Goal: Task Accomplishment & Management: Manage account settings

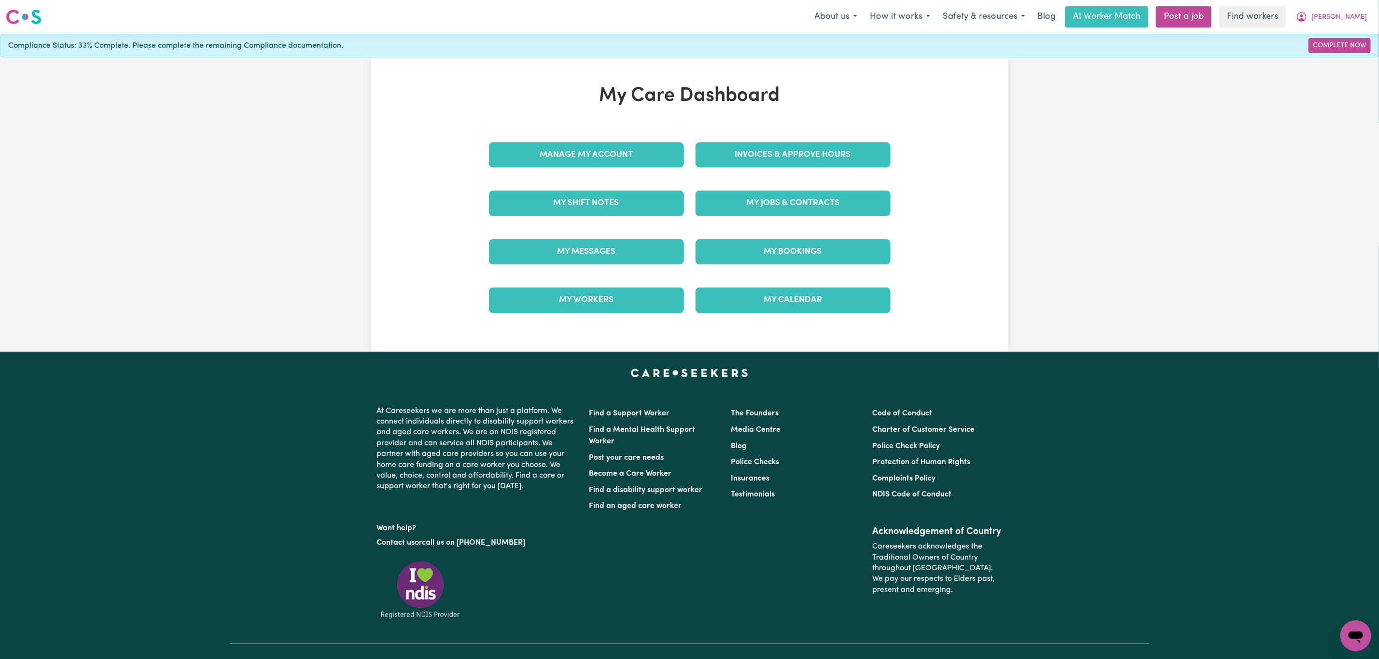
click at [756, 170] on div "Invoices & Approve Hours" at bounding box center [793, 155] width 207 height 48
click at [756, 161] on link "Invoices & Approve Hours" at bounding box center [792, 154] width 195 height 25
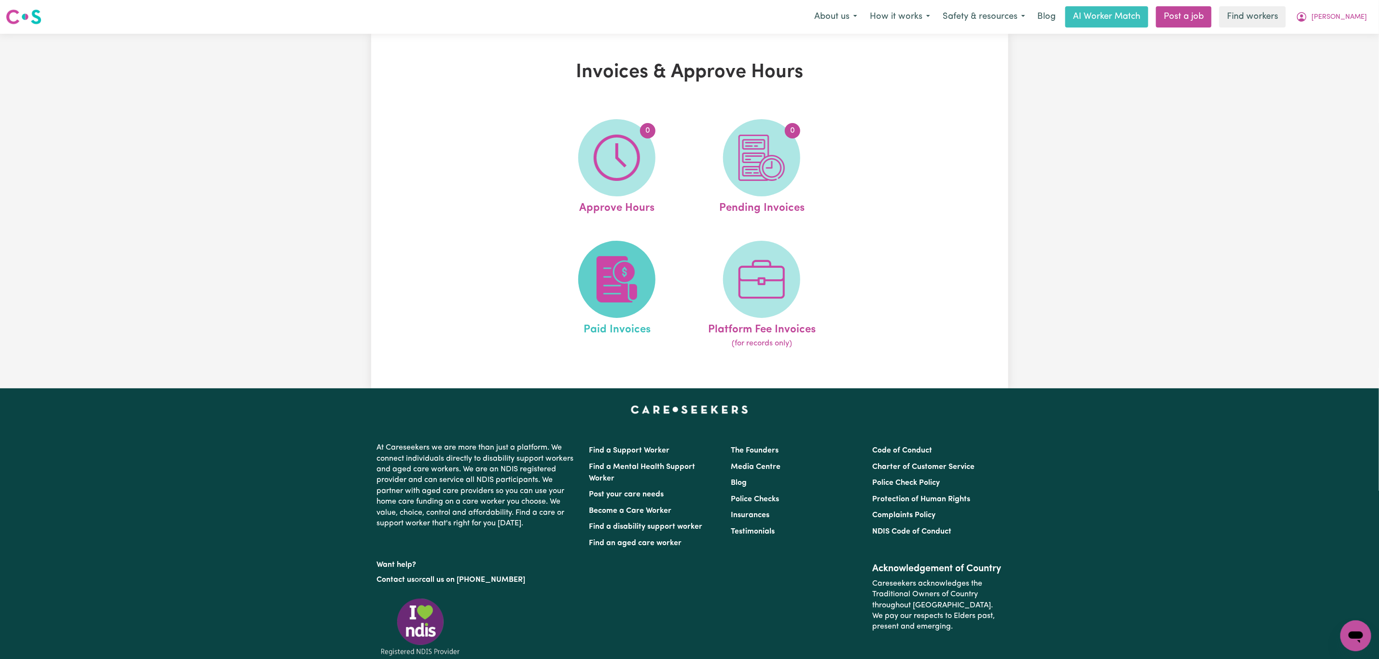
click at [604, 282] on img at bounding box center [617, 279] width 46 height 46
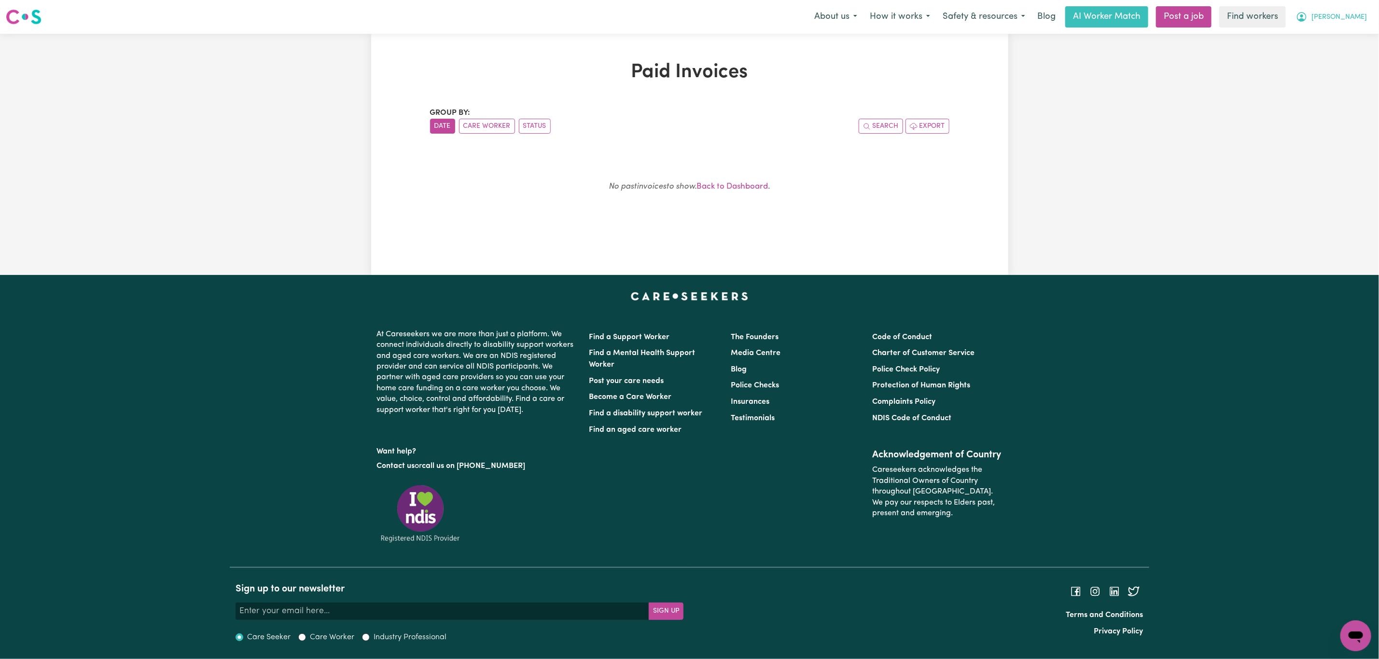
click at [1349, 16] on button "[PERSON_NAME]" at bounding box center [1330, 17] width 83 height 20
click at [1329, 38] on link "My Dashboard" at bounding box center [1334, 37] width 76 height 18
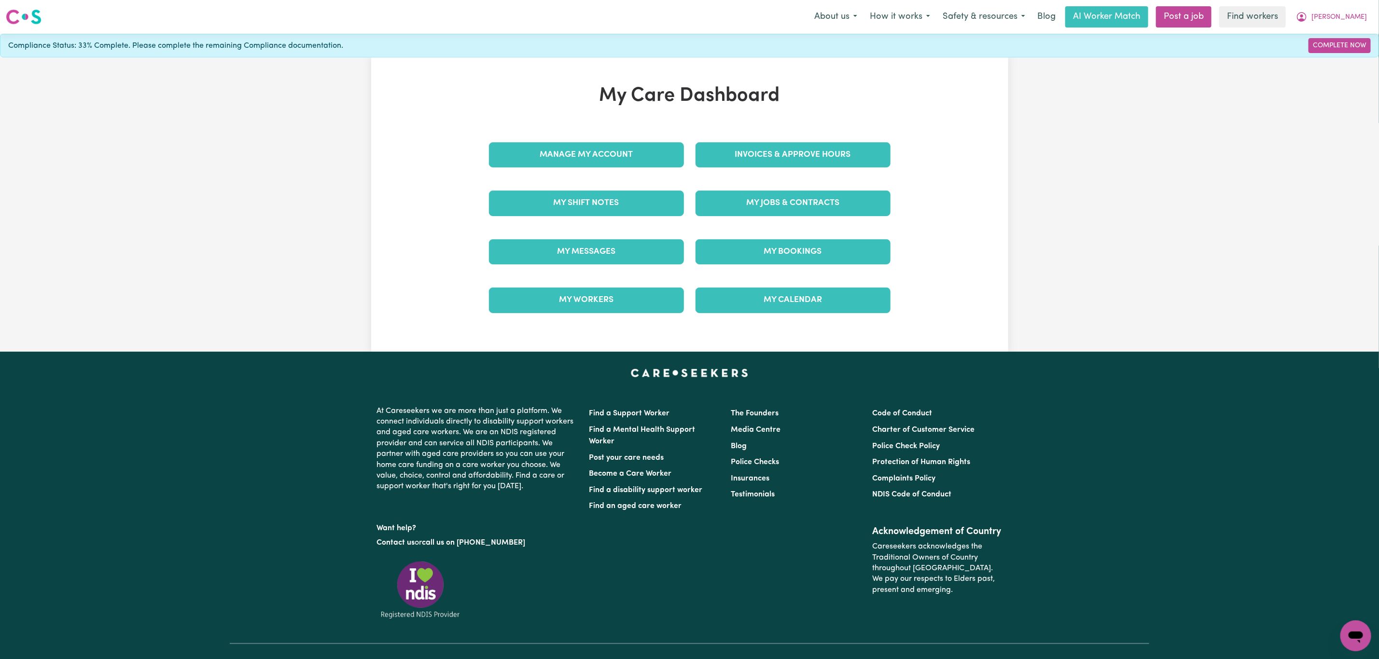
click at [713, 207] on link "My Jobs & Contracts" at bounding box center [792, 203] width 195 height 25
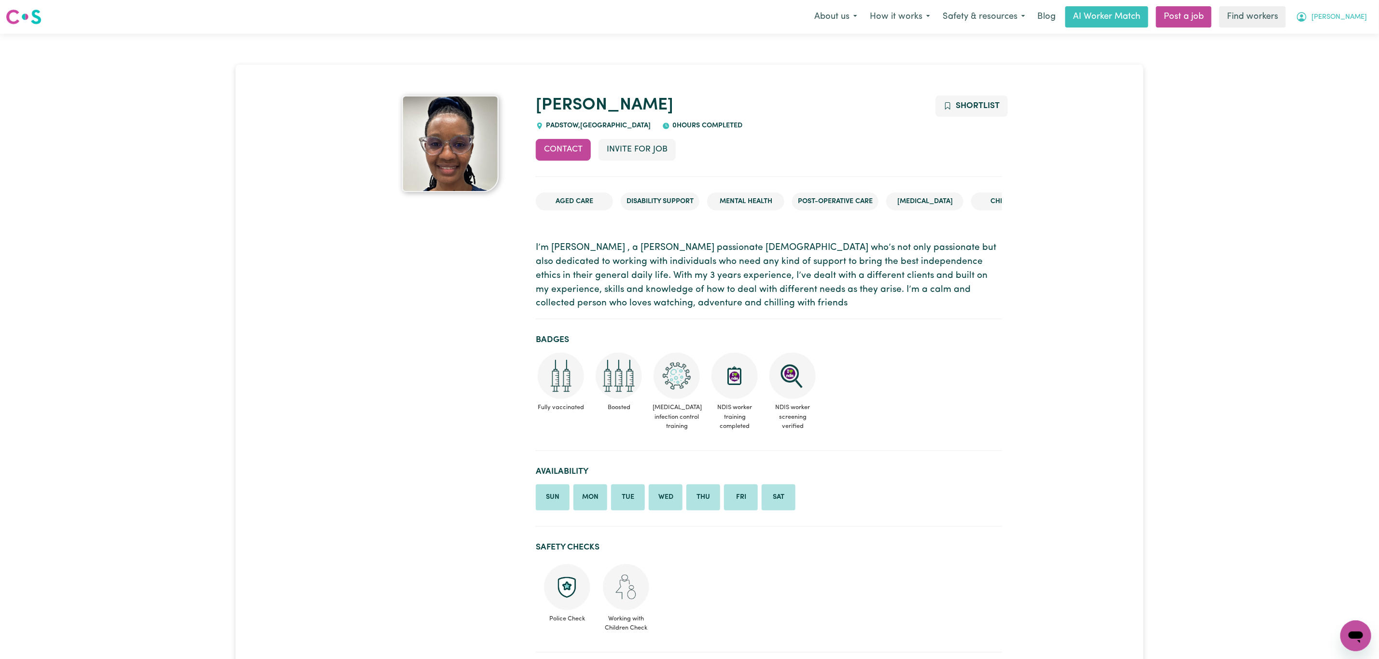
click at [1303, 17] on icon "My Account" at bounding box center [1301, 15] width 3 height 3
click at [1339, 58] on link "Logout" at bounding box center [1334, 55] width 76 height 18
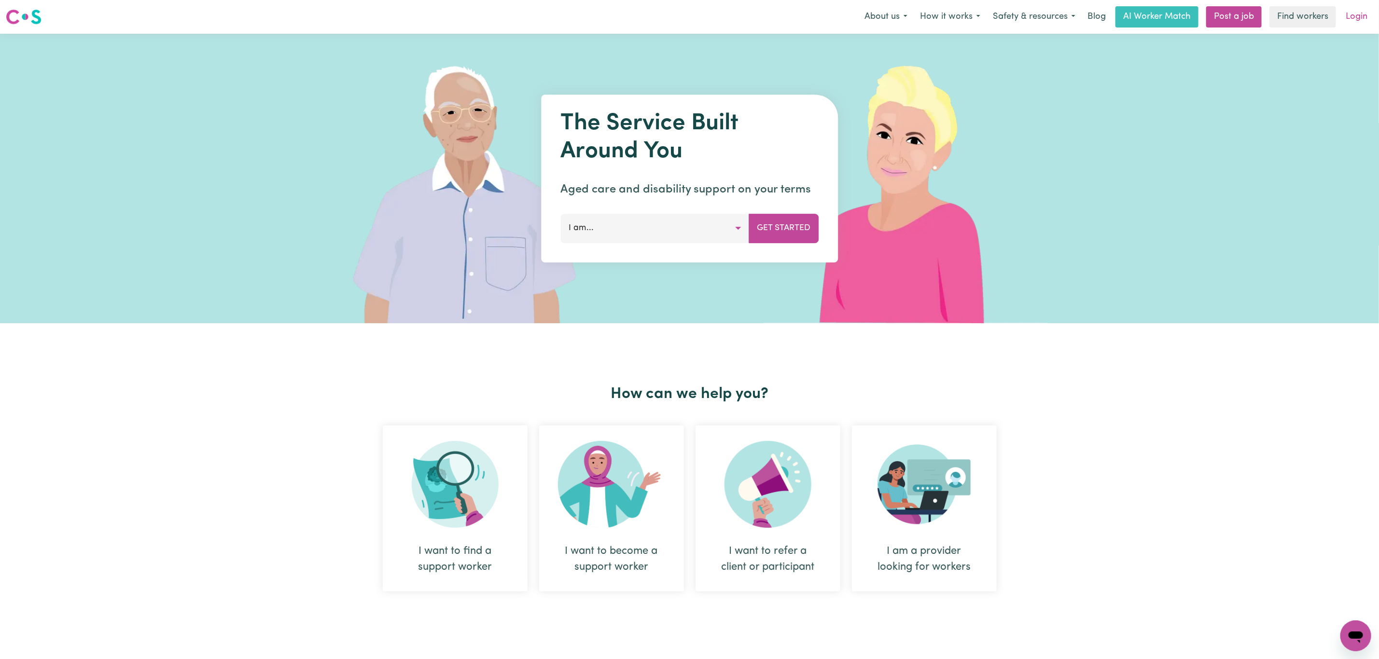
click at [1363, 21] on link "Login" at bounding box center [1356, 16] width 33 height 21
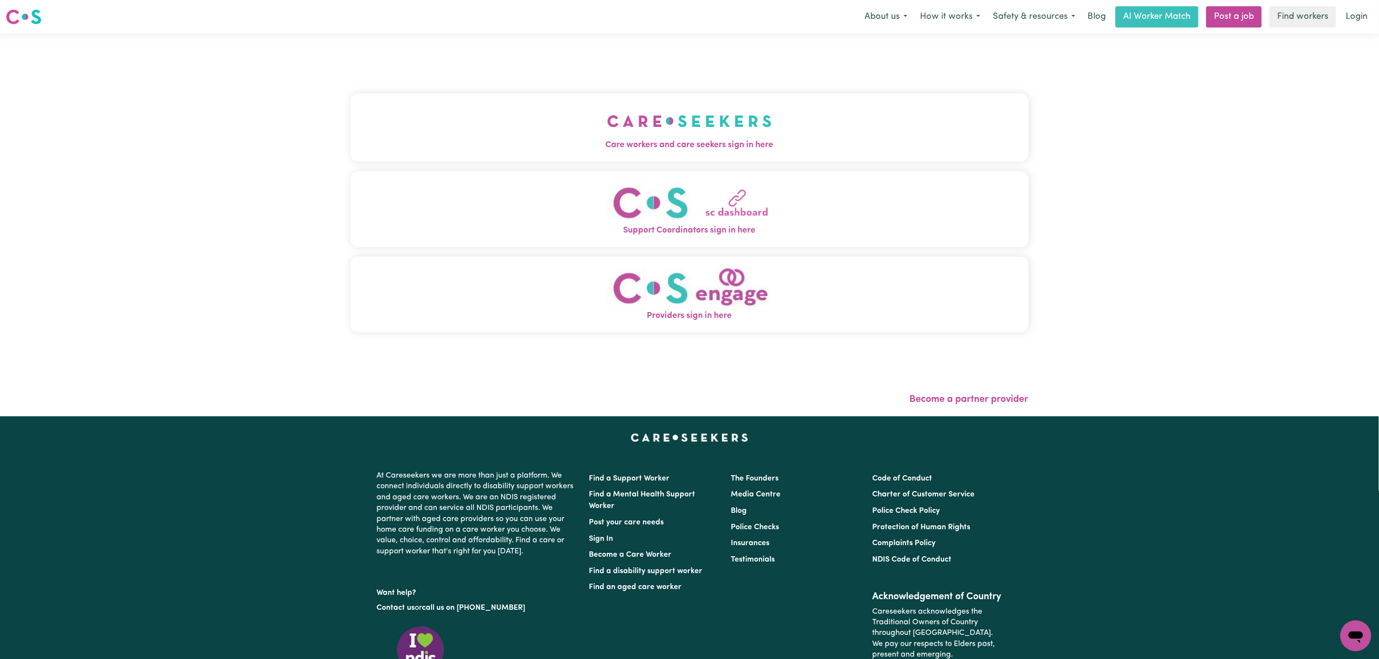
click at [374, 119] on button "Care workers and care seekers sign in here" at bounding box center [689, 128] width 678 height 68
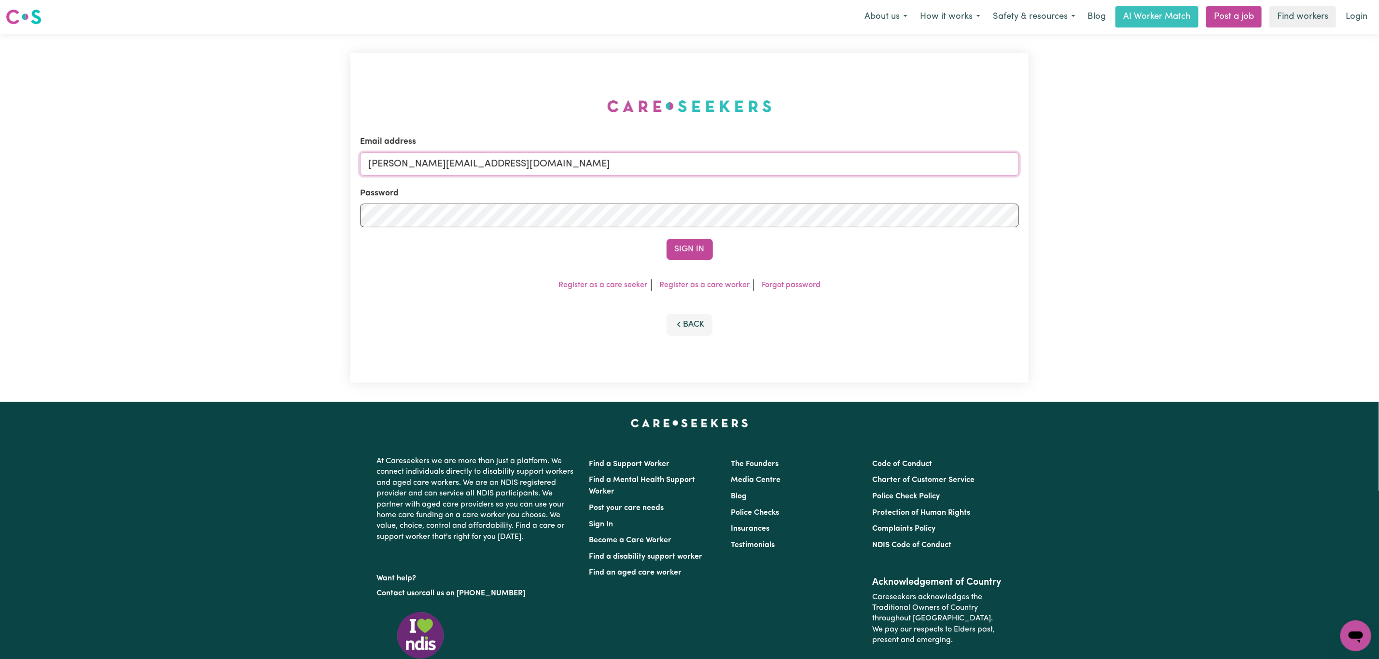
click at [467, 155] on input "mikayla+engage@careseekers.com.au" at bounding box center [689, 163] width 659 height 23
drag, startPoint x: 417, startPoint y: 164, endPoint x: 766, endPoint y: 258, distance: 361.2
click at [766, 258] on form "Email address superuser~mikayla@careseekers.com.au Password Sign In" at bounding box center [689, 198] width 659 height 125
type input "superuser~StevenLy@careseekers.com.au"
drag, startPoint x: 706, startPoint y: 233, endPoint x: 700, endPoint y: 245, distance: 13.4
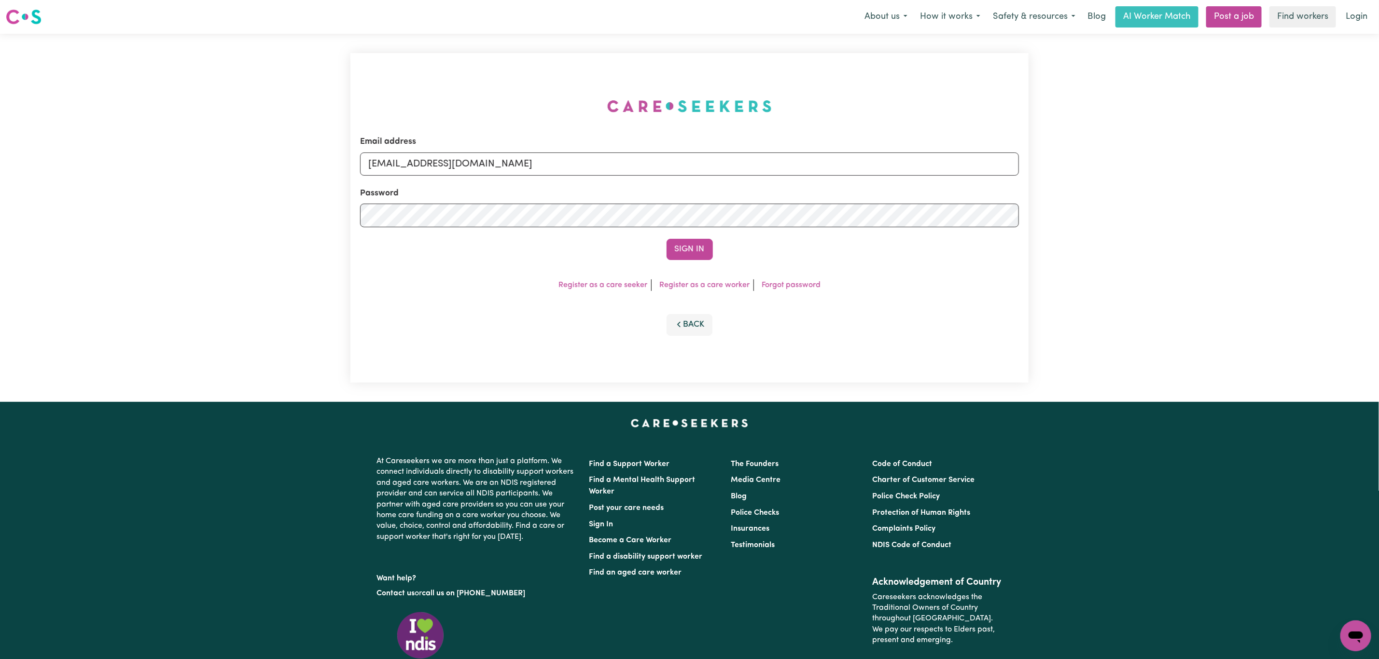
click at [706, 235] on form "Email address superuser~StevenLy@careseekers.com.au Password Sign In" at bounding box center [689, 198] width 659 height 125
click at [700, 245] on button "Sign In" at bounding box center [689, 249] width 46 height 21
